Goal: Navigation & Orientation: Find specific page/section

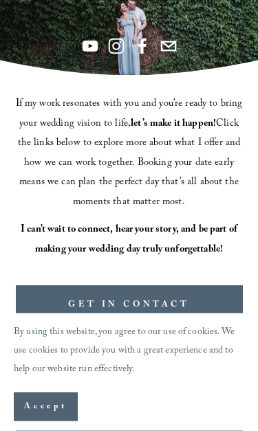
scroll to position [246, 0]
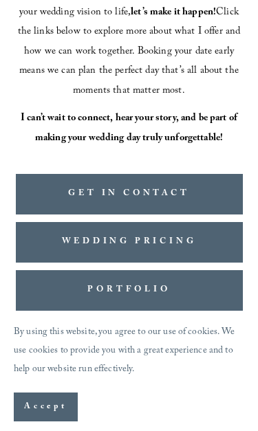
click at [41, 375] on span "Accept" at bounding box center [45, 407] width 43 height 14
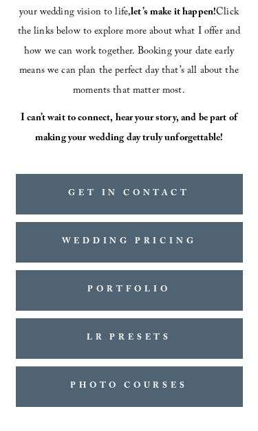
click at [54, 279] on link "PORTFOLIO" at bounding box center [129, 290] width 227 height 41
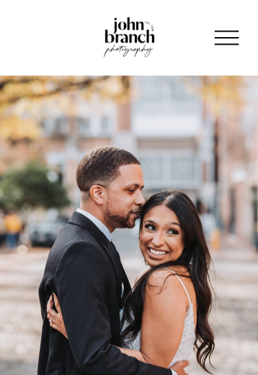
click at [225, 33] on div at bounding box center [226, 37] width 24 height 24
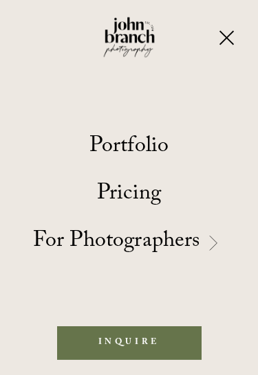
click at [227, 26] on div at bounding box center [226, 37] width 24 height 24
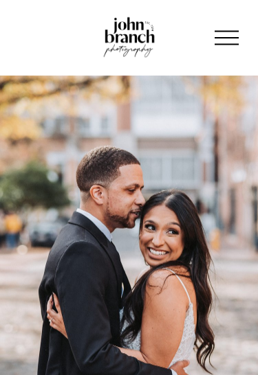
click at [132, 30] on img at bounding box center [129, 38] width 54 height 45
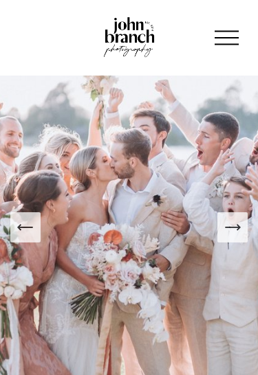
click at [131, 34] on img at bounding box center [129, 38] width 54 height 45
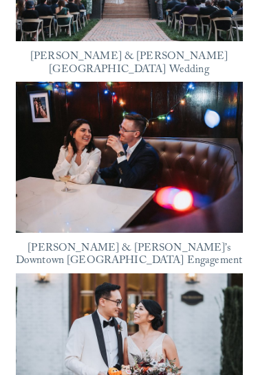
scroll to position [2644, 0]
